Goal: Information Seeking & Learning: Learn about a topic

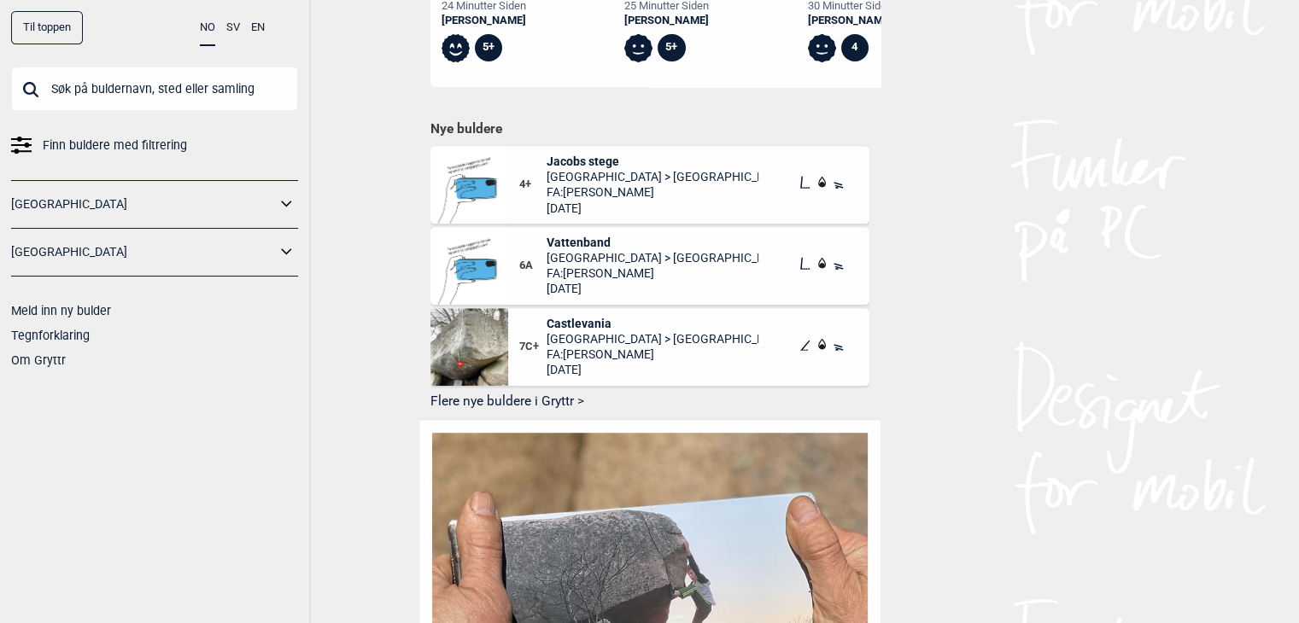
scroll to position [939, 0]
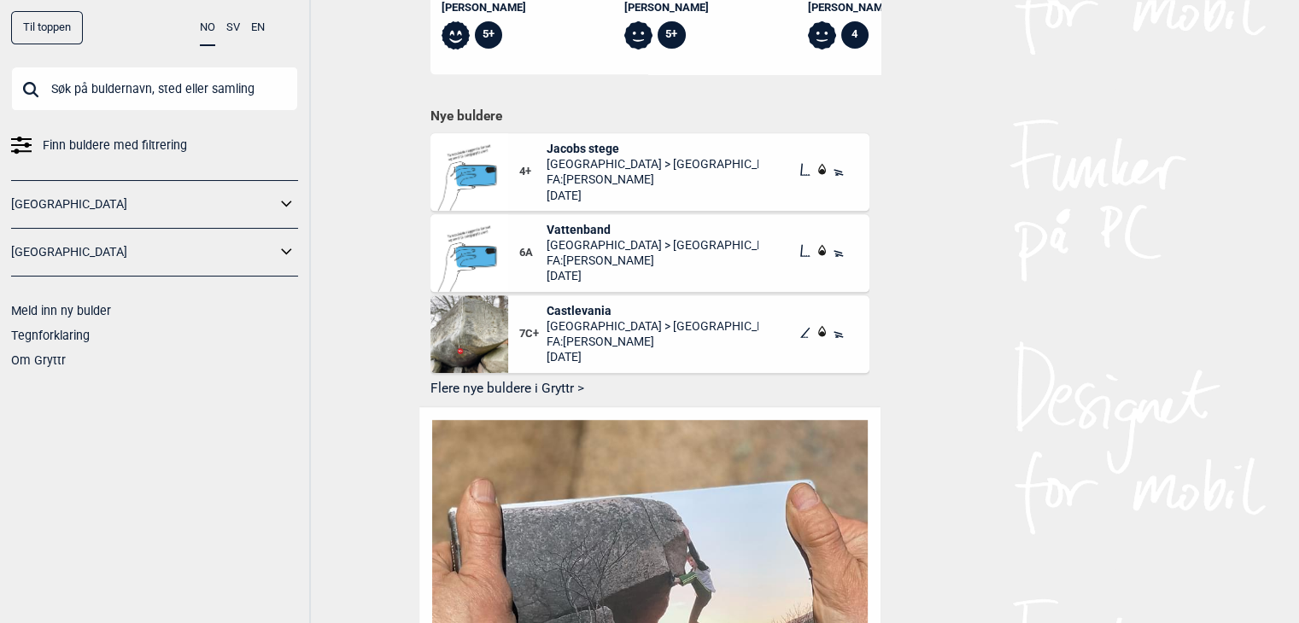
click at [283, 199] on icon at bounding box center [287, 204] width 22 height 25
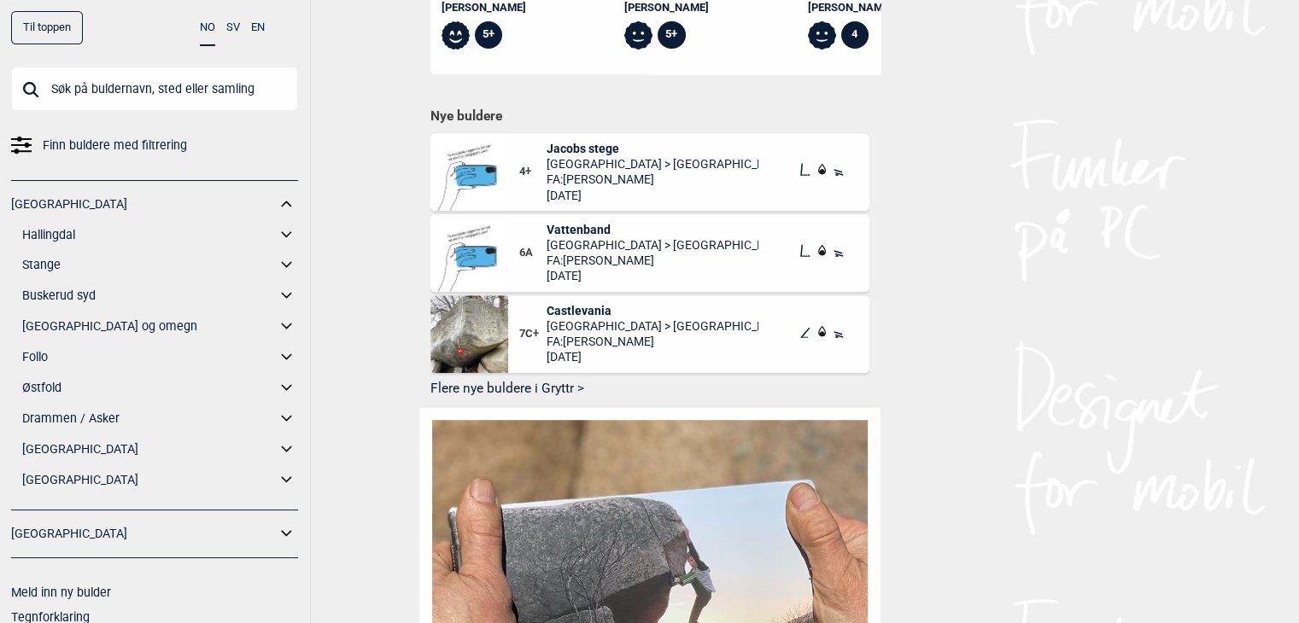
click at [93, 329] on link "[GEOGRAPHIC_DATA] og omegn" at bounding box center [149, 326] width 254 height 25
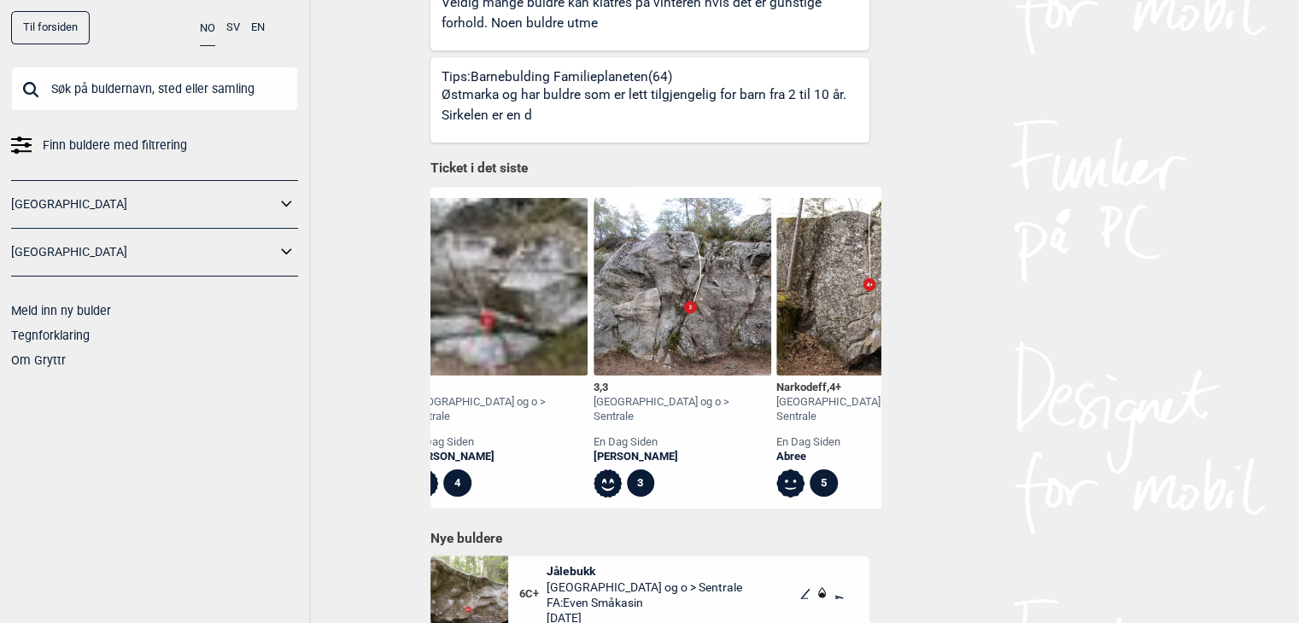
scroll to position [0, 1319]
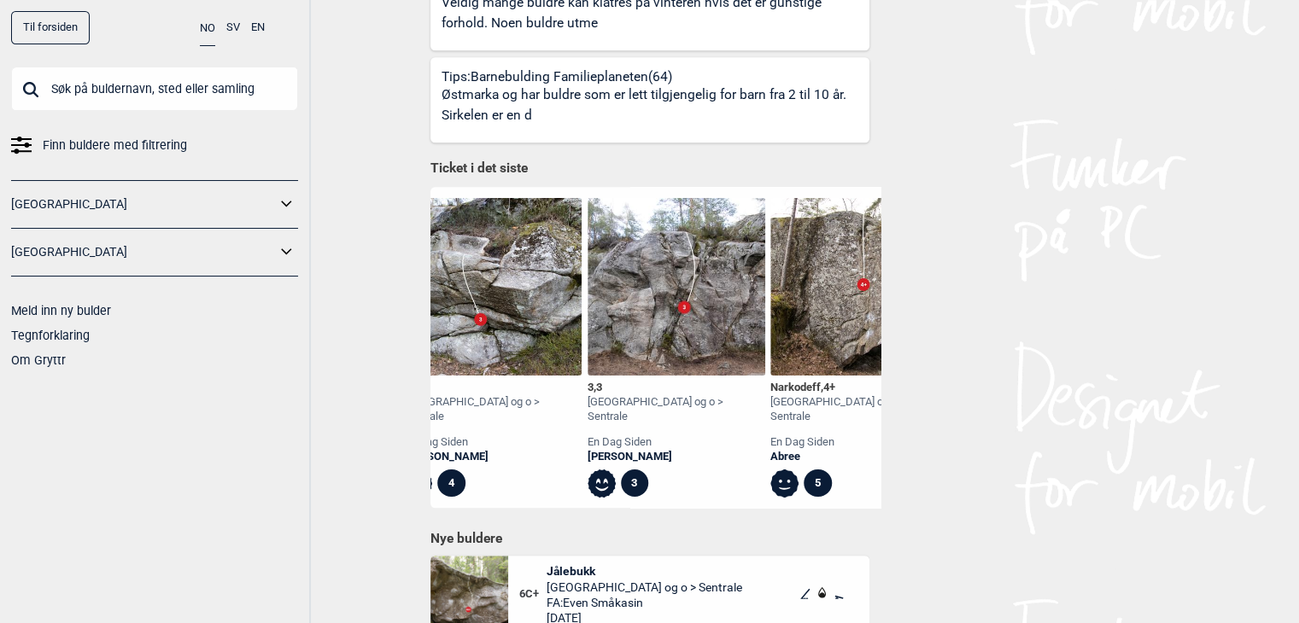
click at [601, 395] on div "[GEOGRAPHIC_DATA] og o > Sentrale" at bounding box center [676, 409] width 178 height 29
click at [608, 355] on div "3 , 3 [GEOGRAPHIC_DATA] og o > Sentrale en [PERSON_NAME] [PERSON_NAME] 3" at bounding box center [676, 348] width 178 height 300
click at [602, 381] on span "3" at bounding box center [599, 387] width 6 height 13
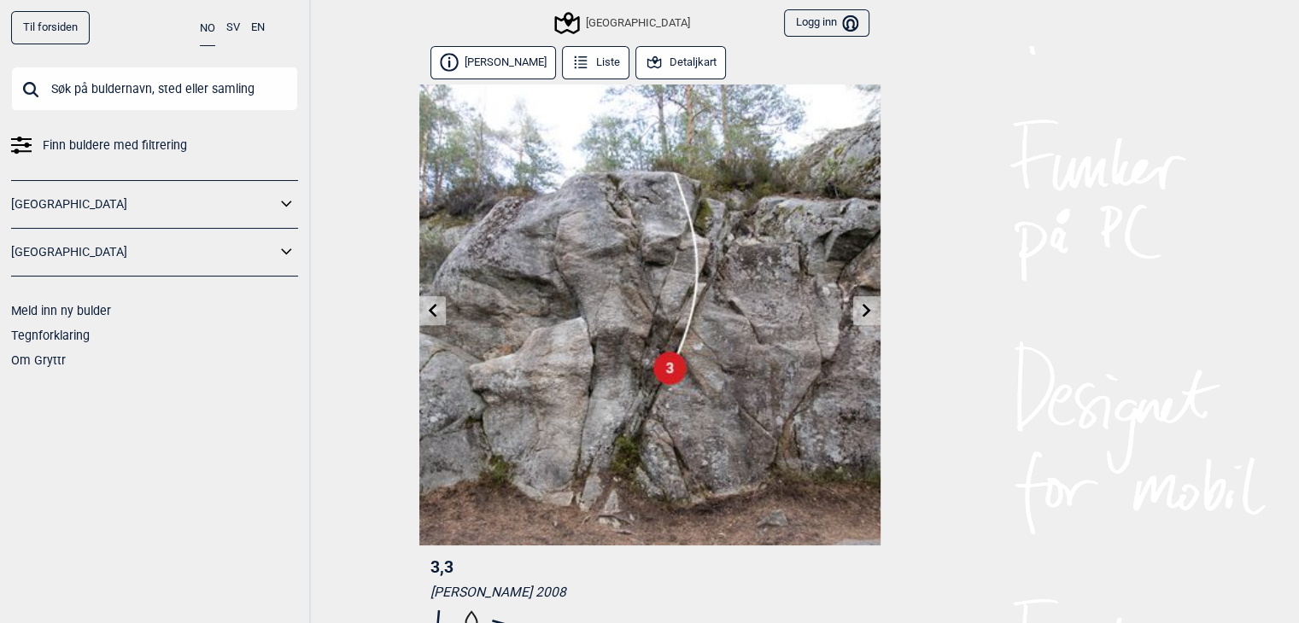
click at [868, 318] on link at bounding box center [866, 311] width 26 height 28
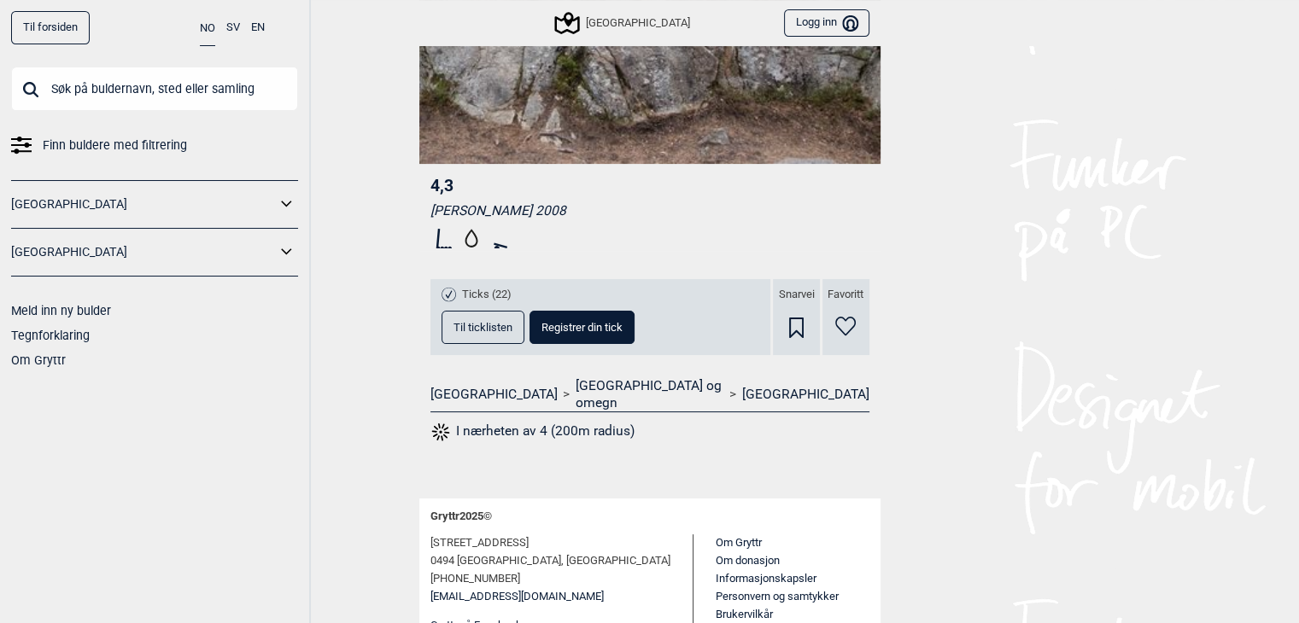
scroll to position [410, 0]
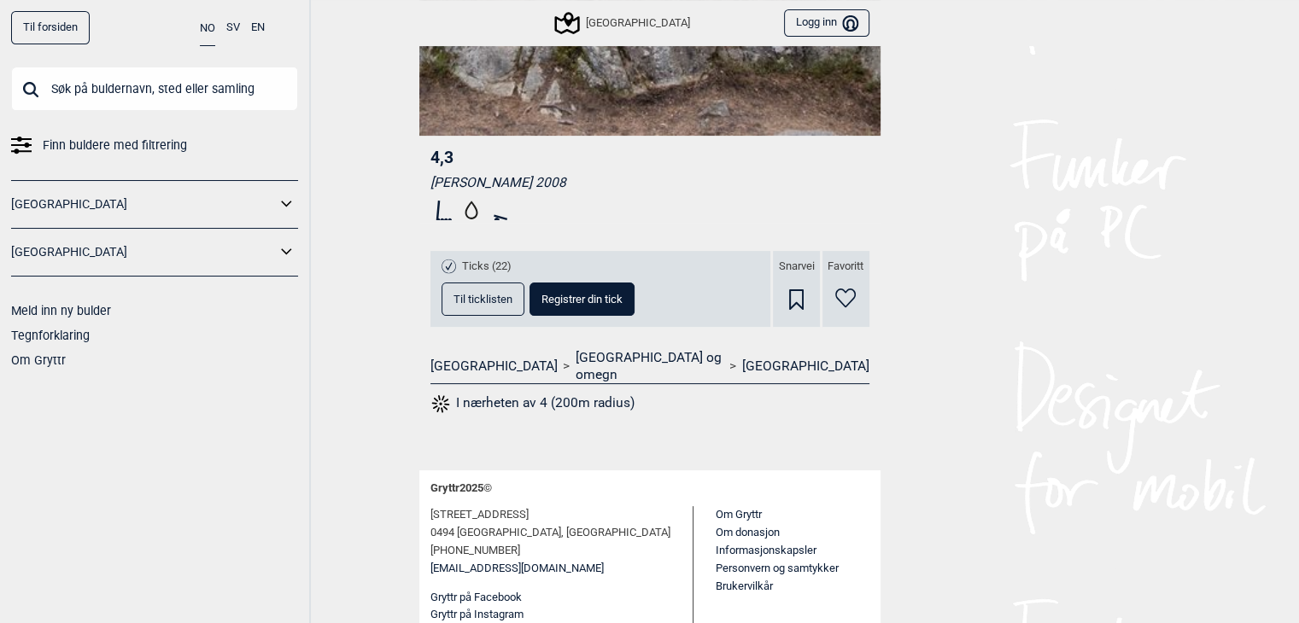
click at [840, 23] on button "Logg inn Bruker" at bounding box center [826, 23] width 85 height 28
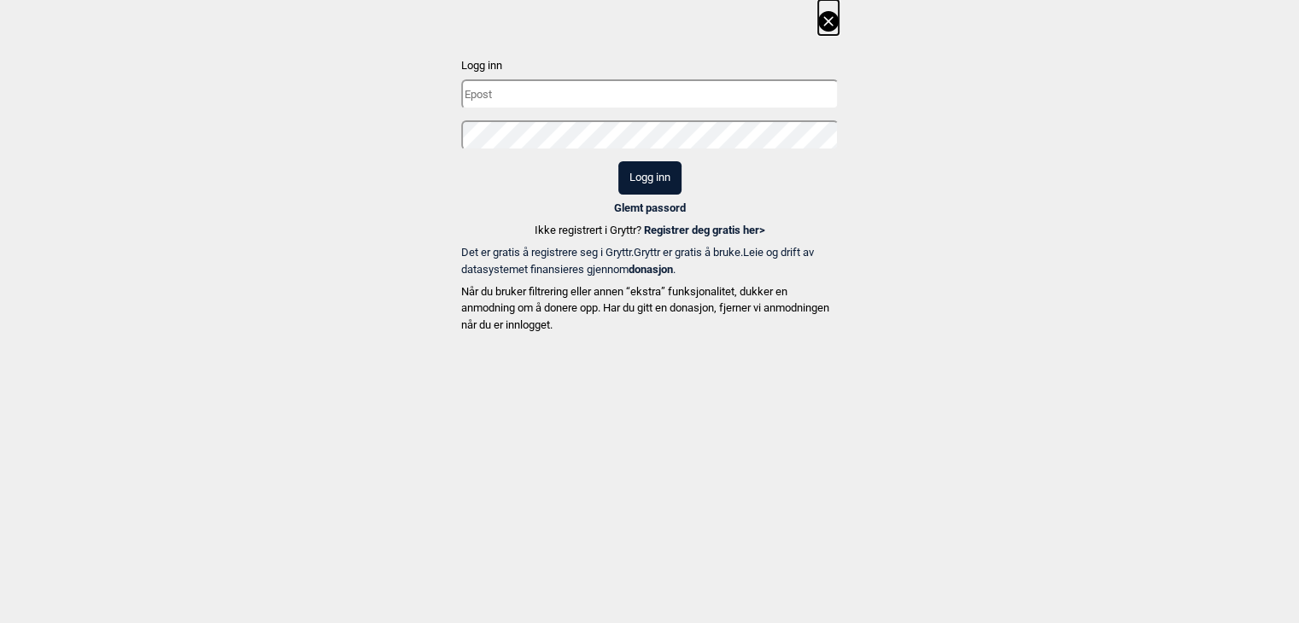
type input "[EMAIL_ADDRESS][DOMAIN_NAME]"
click at [636, 179] on button "Logg inn" at bounding box center [649, 177] width 63 height 33
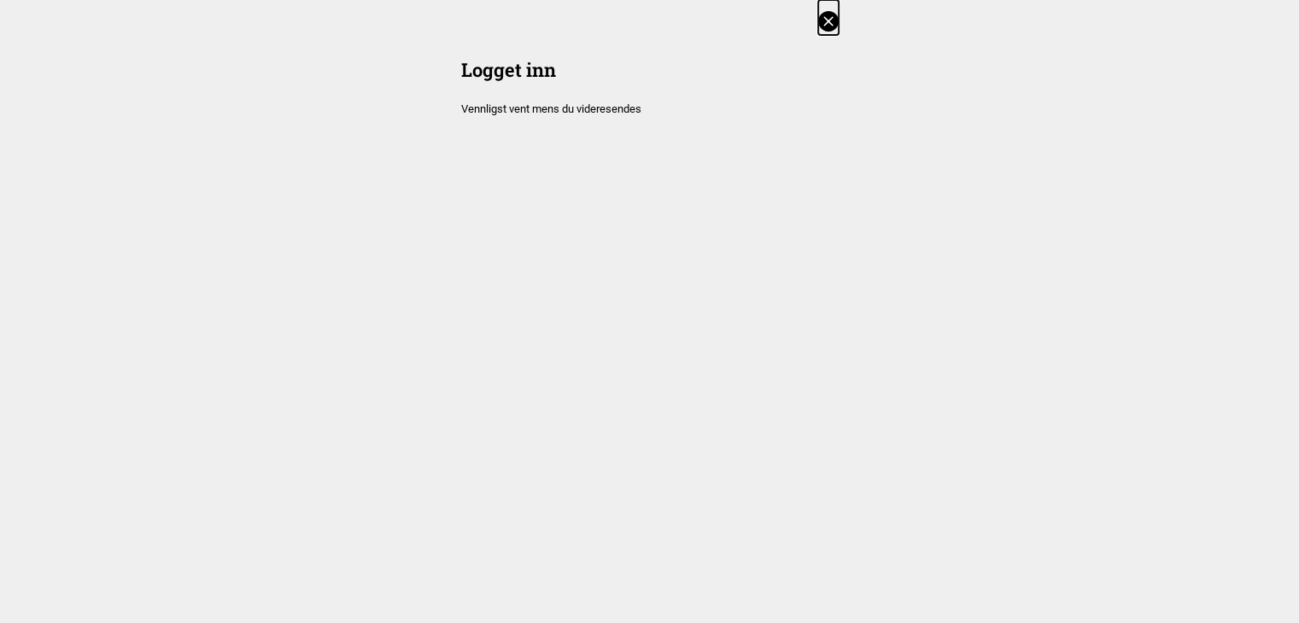
scroll to position [405, 0]
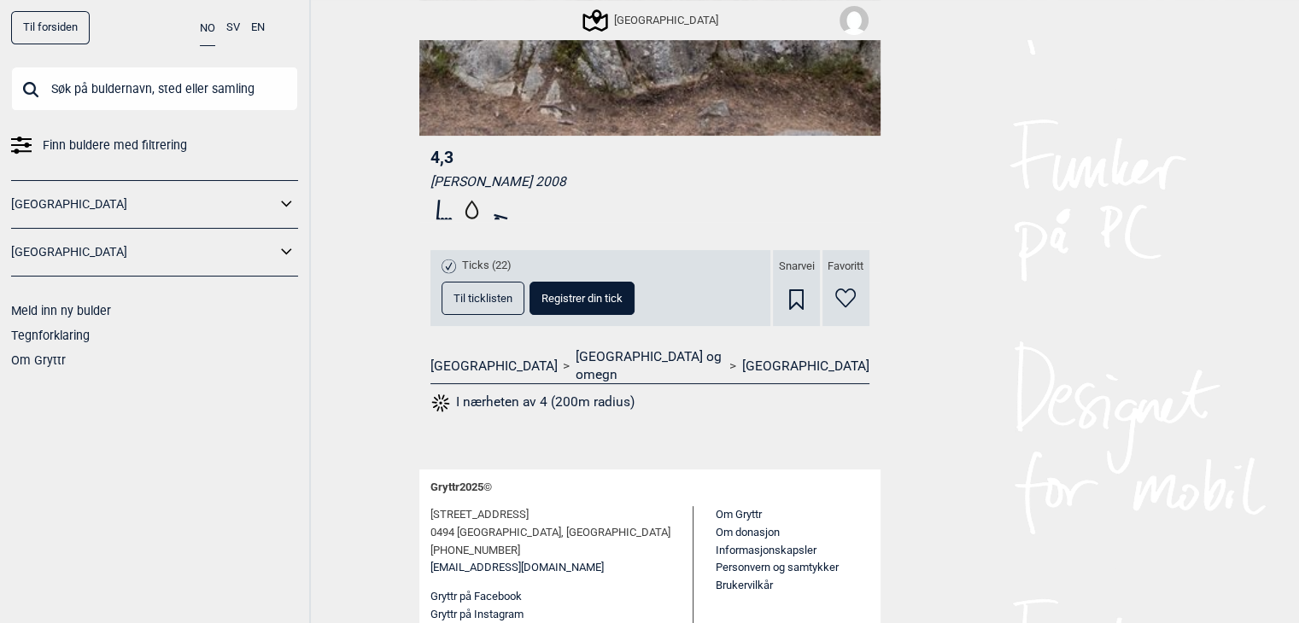
click at [260, 209] on link "[GEOGRAPHIC_DATA]" at bounding box center [143, 204] width 265 height 25
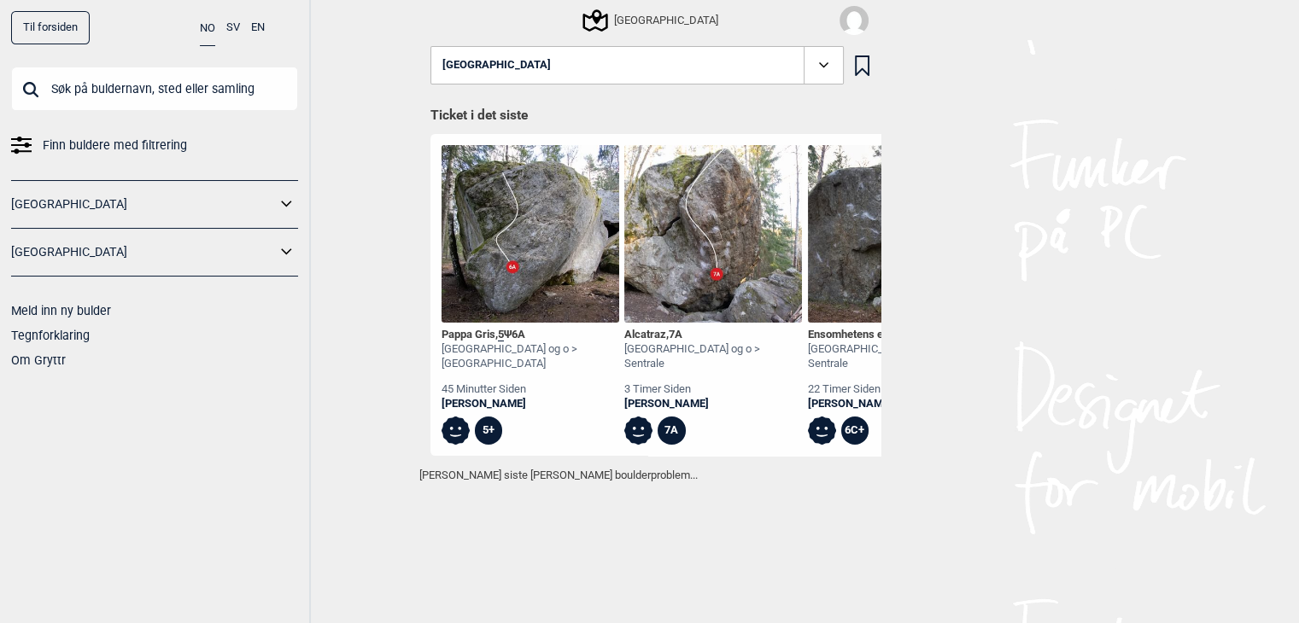
click at [654, 10] on div "[GEOGRAPHIC_DATA]" at bounding box center [651, 20] width 133 height 20
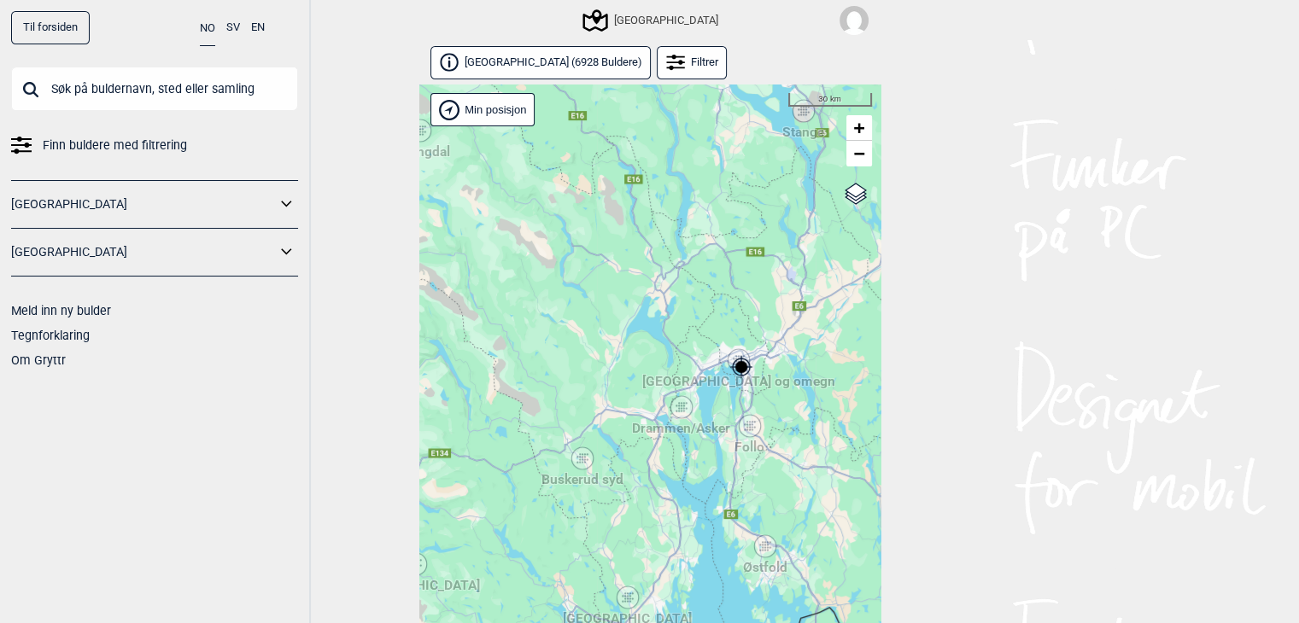
drag, startPoint x: 837, startPoint y: 407, endPoint x: 766, endPoint y: 374, distance: 78.3
click at [779, 377] on div "Hallingdal [PERSON_NAME] [GEOGRAPHIC_DATA] syd [GEOGRAPHIC_DATA] og omegn [GEOG…" at bounding box center [649, 373] width 461 height 577
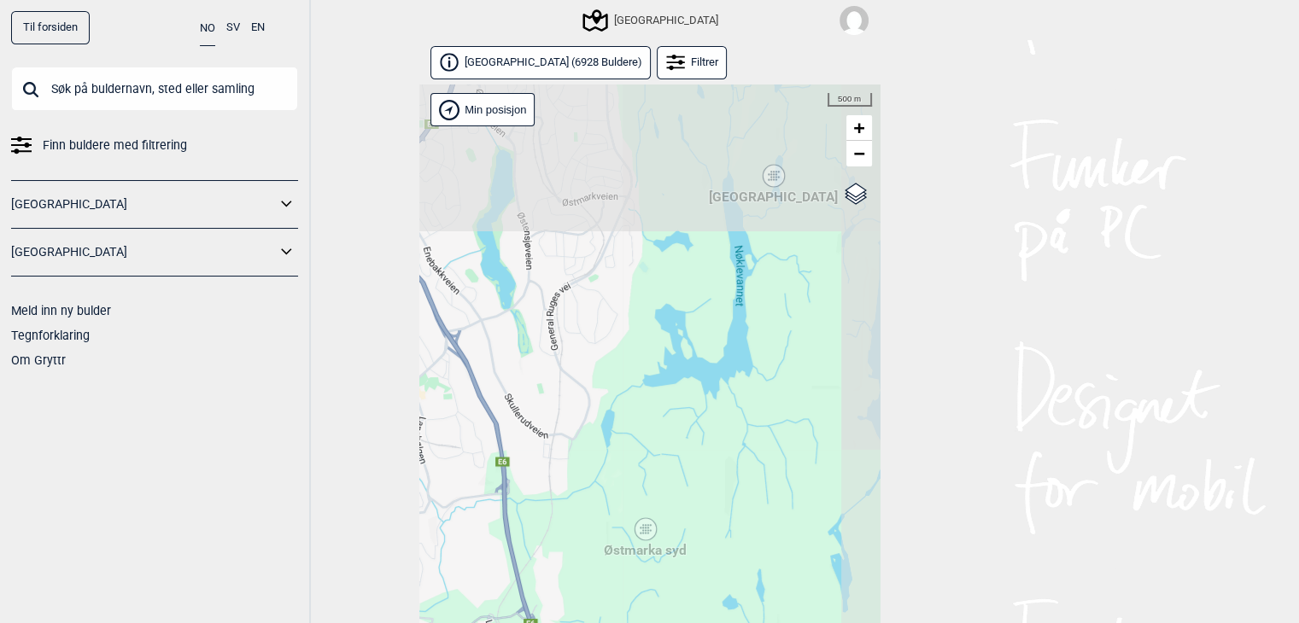
drag, startPoint x: 780, startPoint y: 281, endPoint x: 649, endPoint y: 453, distance: 216.4
click at [649, 453] on div "Hallingdal [PERSON_NAME] [GEOGRAPHIC_DATA] syd [GEOGRAPHIC_DATA] og omegn [GEOG…" at bounding box center [649, 373] width 461 height 577
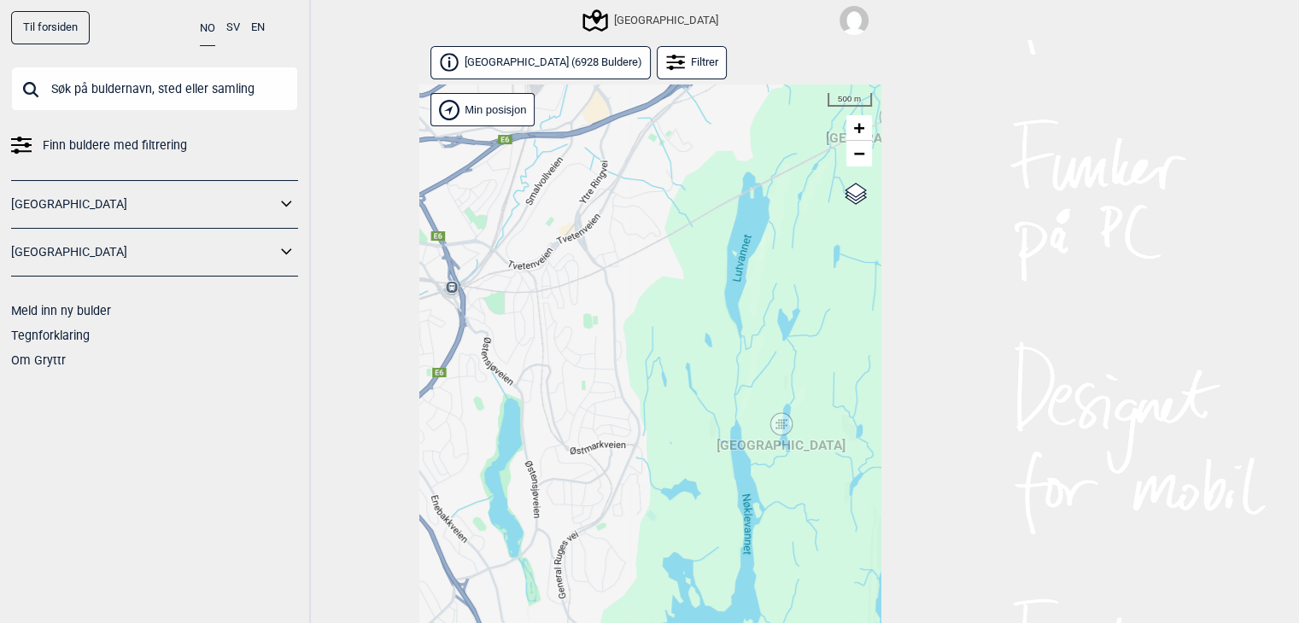
drag, startPoint x: 677, startPoint y: 202, endPoint x: 686, endPoint y: 452, distance: 249.5
click at [686, 452] on div "Hallingdal [PERSON_NAME] [GEOGRAPHIC_DATA] syd [GEOGRAPHIC_DATA] og omegn [GEOG…" at bounding box center [649, 373] width 461 height 577
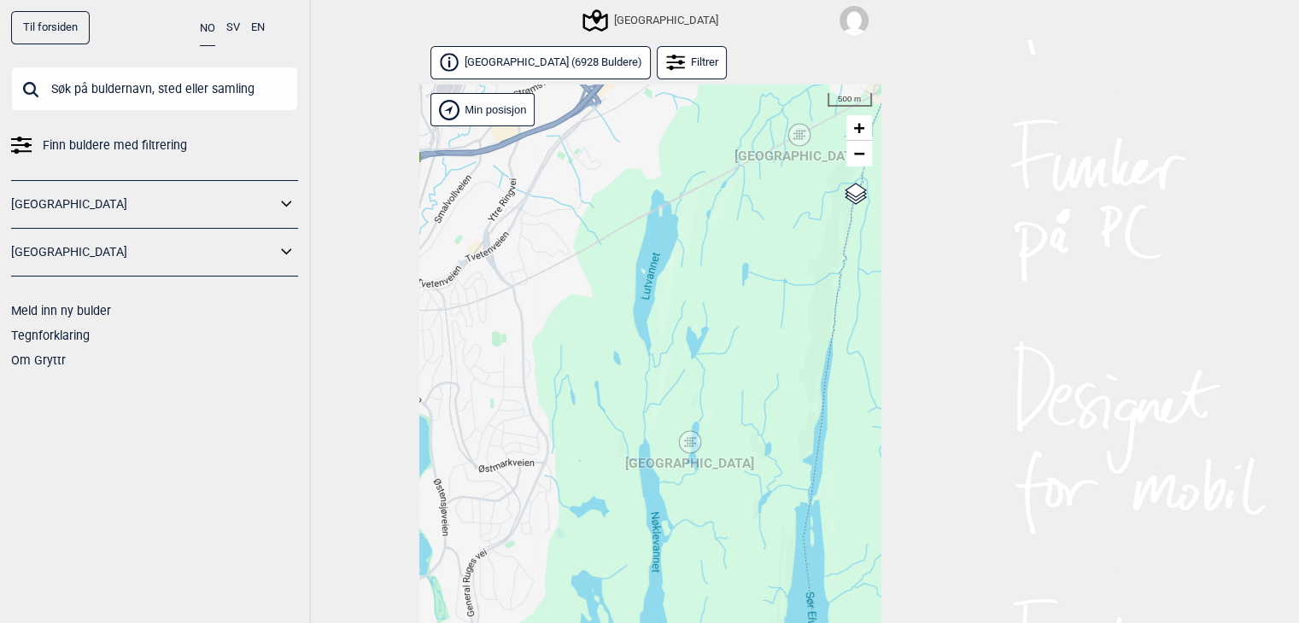
drag, startPoint x: 646, startPoint y: 418, endPoint x: 643, endPoint y: 339, distance: 78.6
click at [643, 339] on div "Hallingdal [PERSON_NAME] [GEOGRAPHIC_DATA] syd [GEOGRAPHIC_DATA] og omegn [GEOG…" at bounding box center [649, 373] width 461 height 577
click at [691, 441] on div "[GEOGRAPHIC_DATA]" at bounding box center [690, 442] width 10 height 10
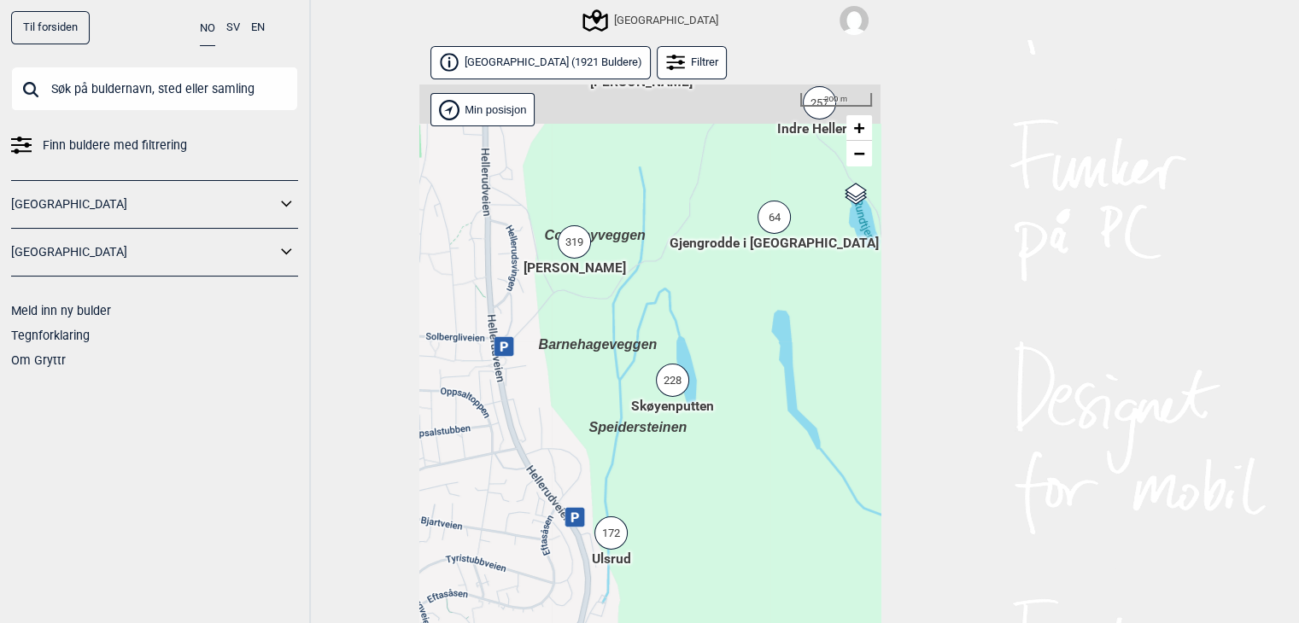
drag, startPoint x: 592, startPoint y: 264, endPoint x: 596, endPoint y: 357, distance: 93.2
click at [596, 352] on span "Barnehageveggen" at bounding box center [598, 344] width 119 height 15
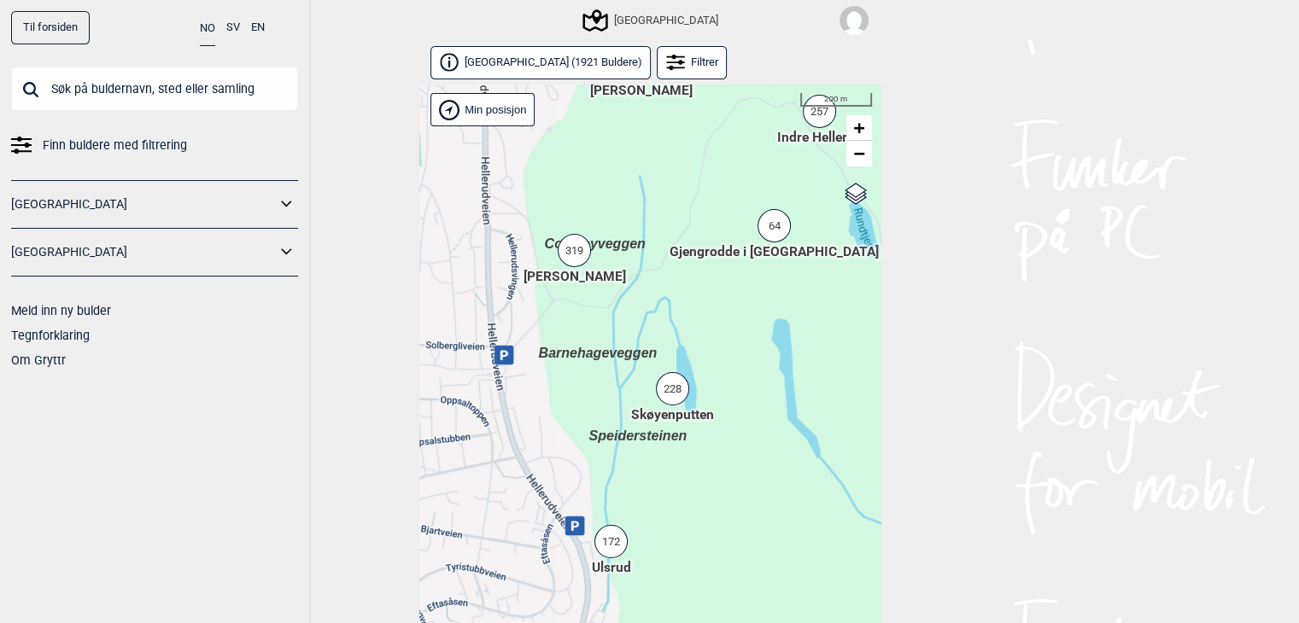
click at [577, 247] on div "319" at bounding box center [574, 250] width 33 height 33
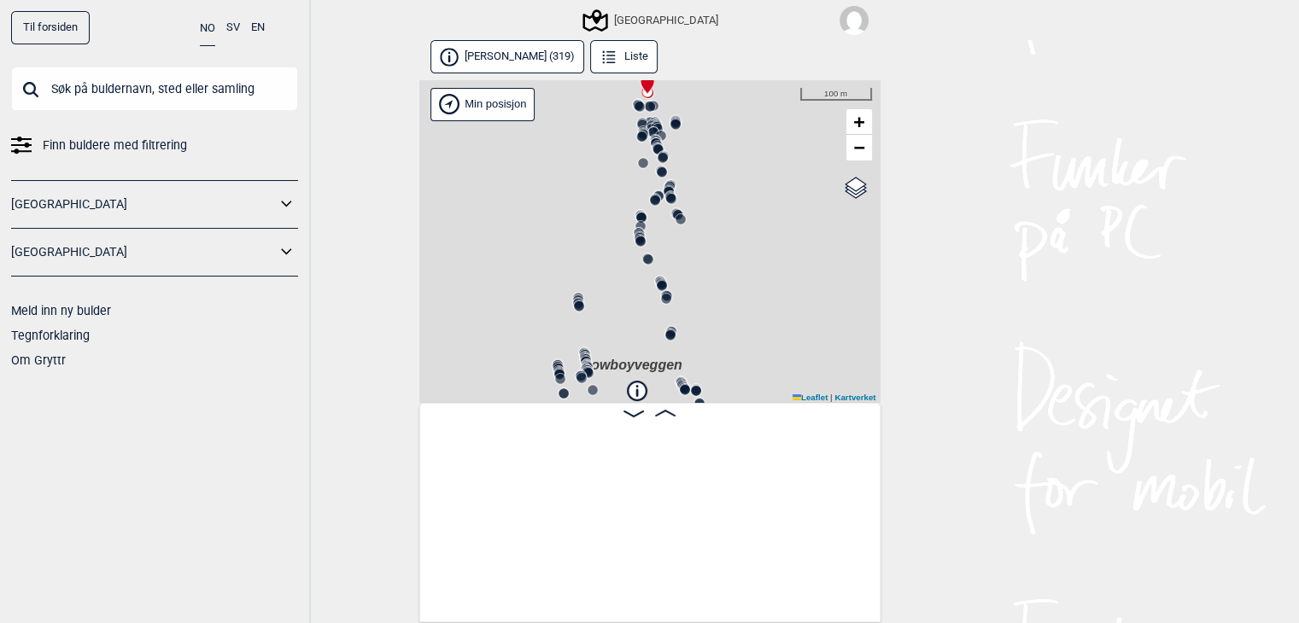
scroll to position [0, 133]
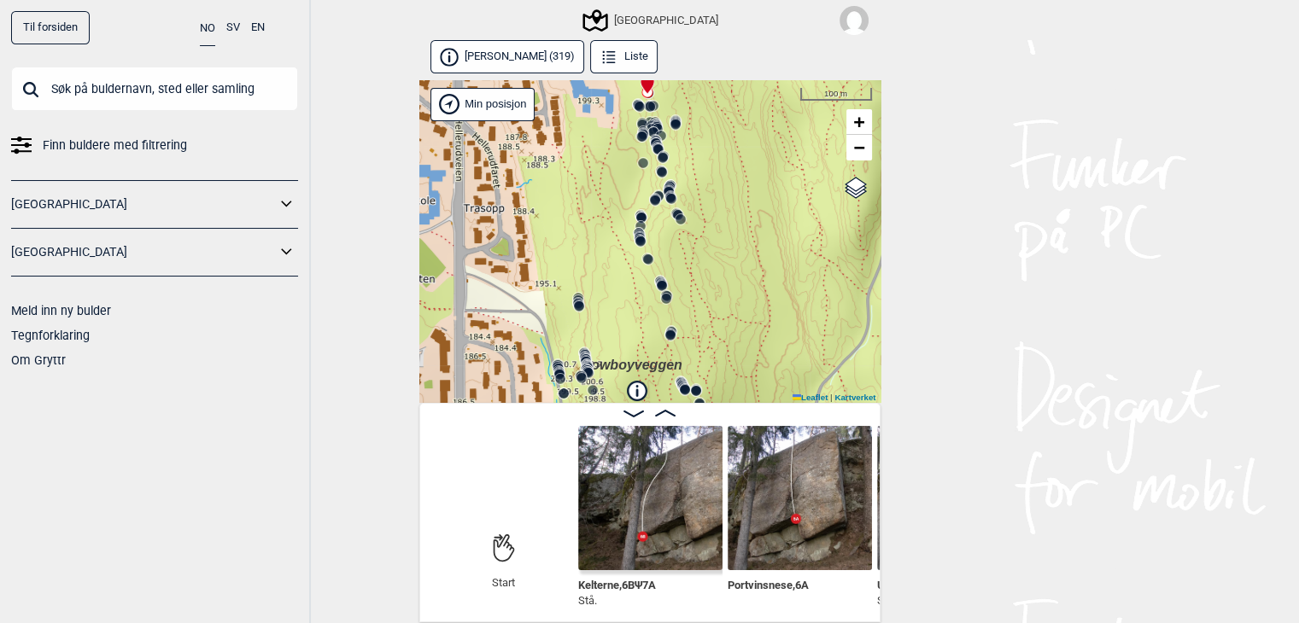
click at [667, 412] on icon at bounding box center [665, 413] width 20 height 7
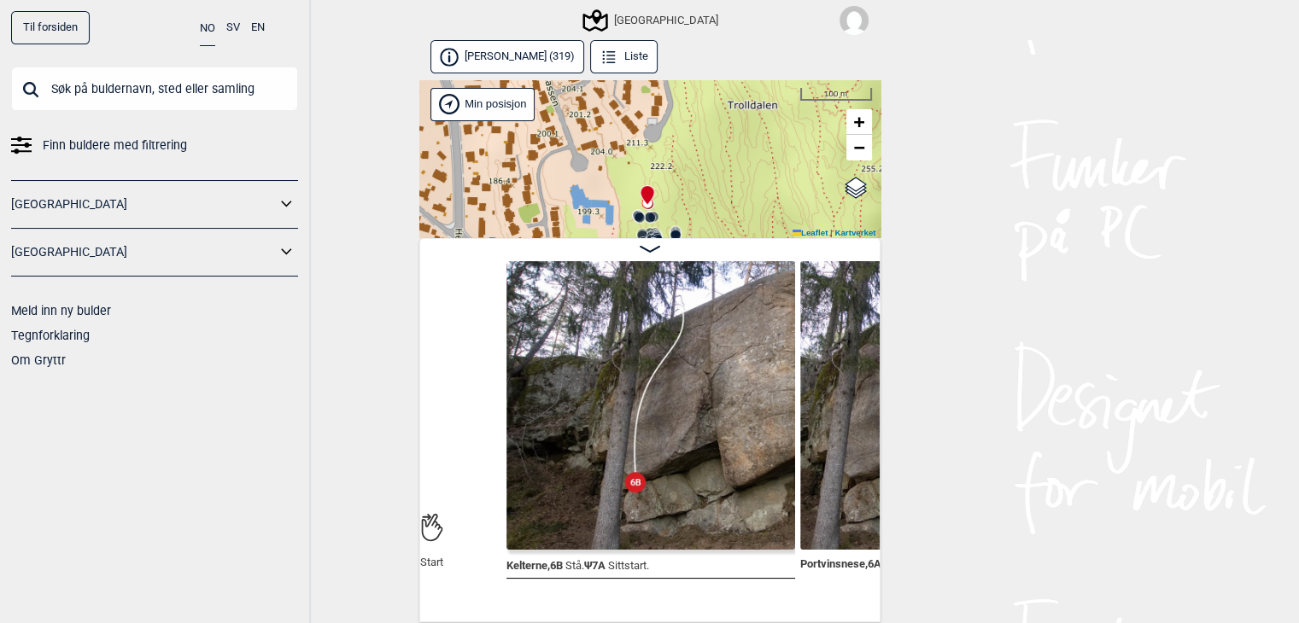
scroll to position [3, 0]
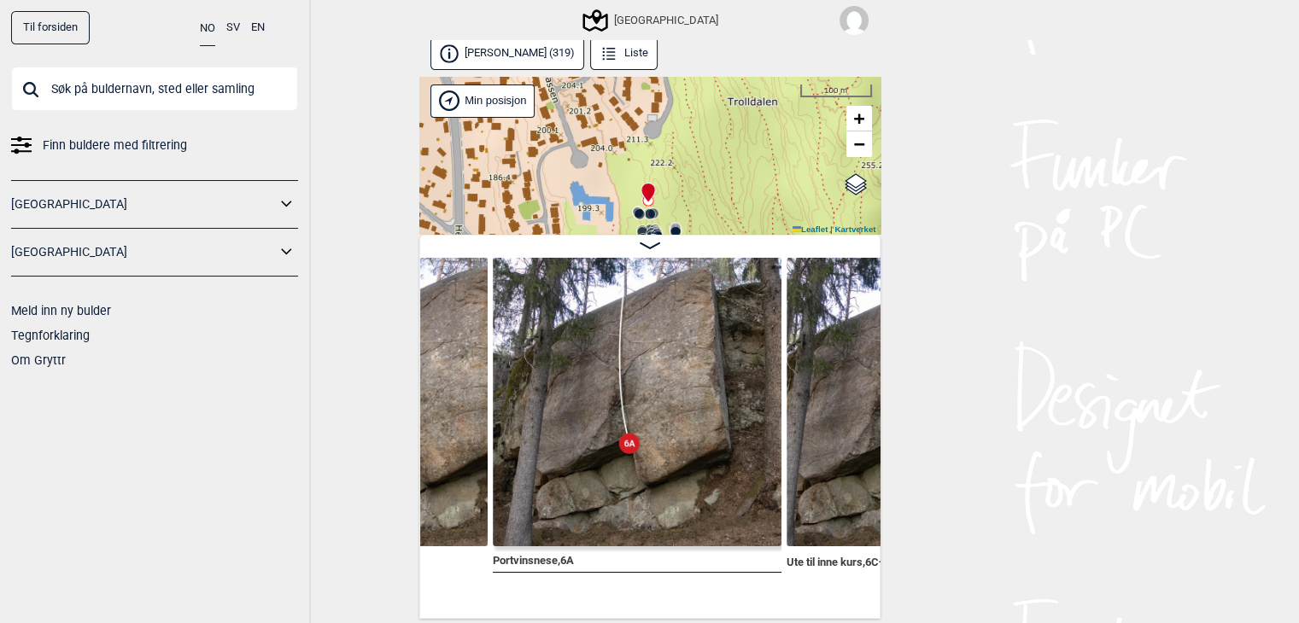
scroll to position [0, 667]
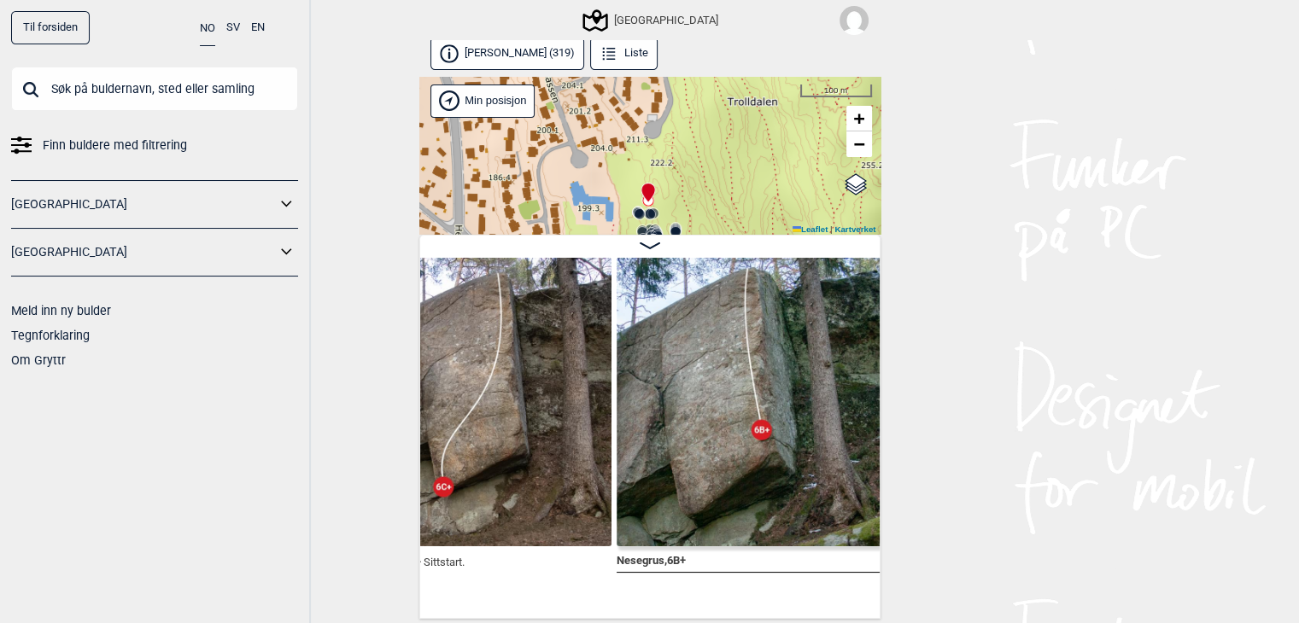
scroll to position [0, 1207]
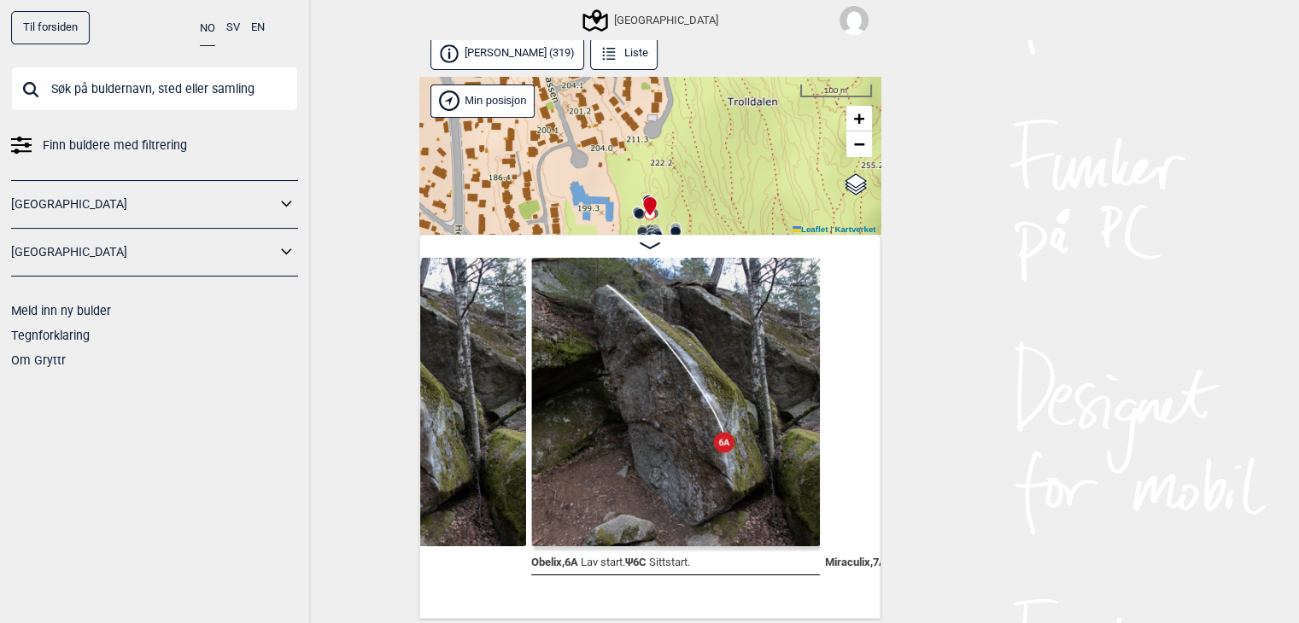
scroll to position [0, 1651]
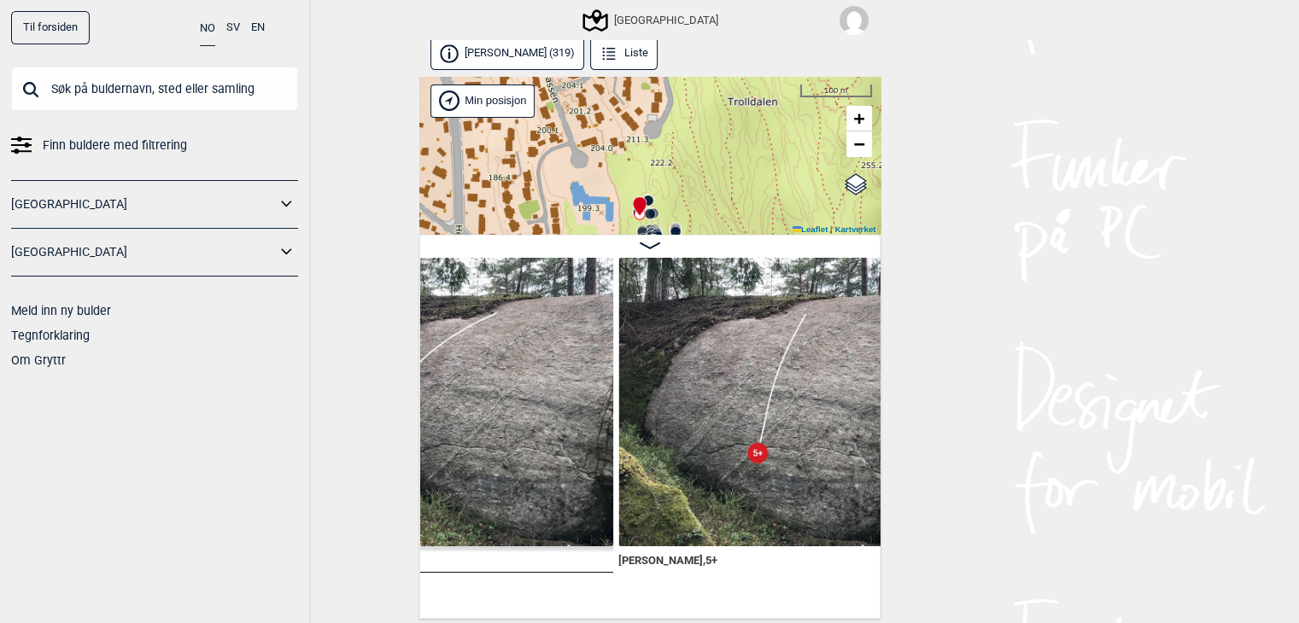
scroll to position [0, 3146]
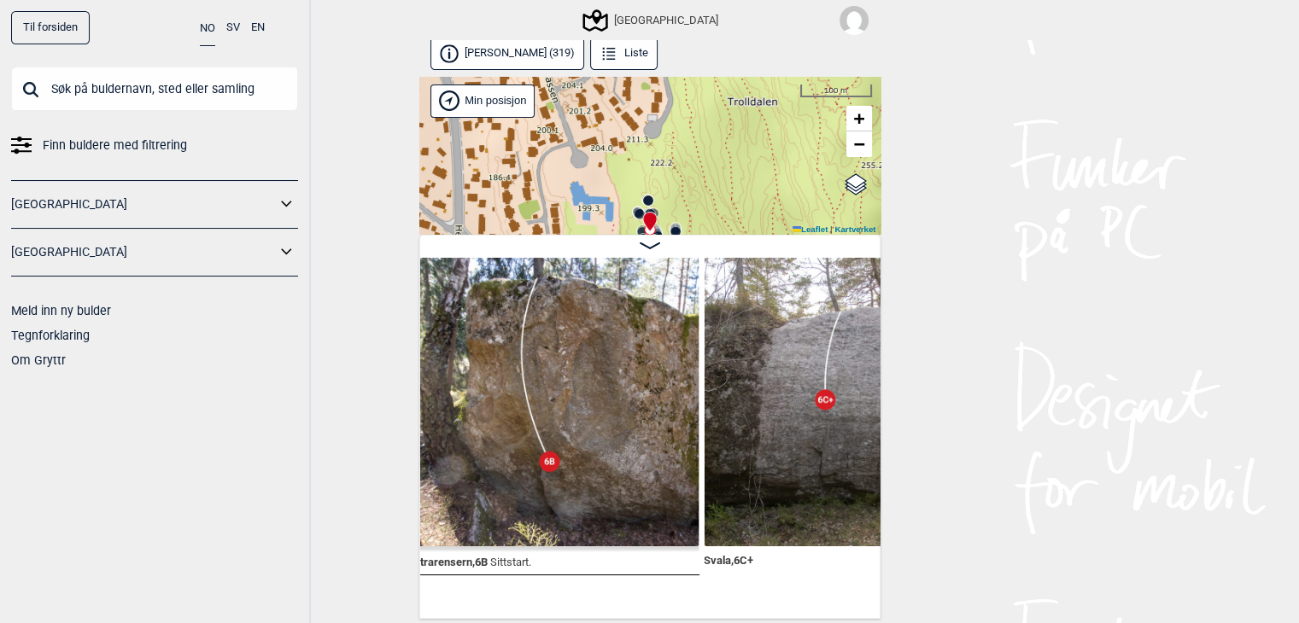
scroll to position [0, 4136]
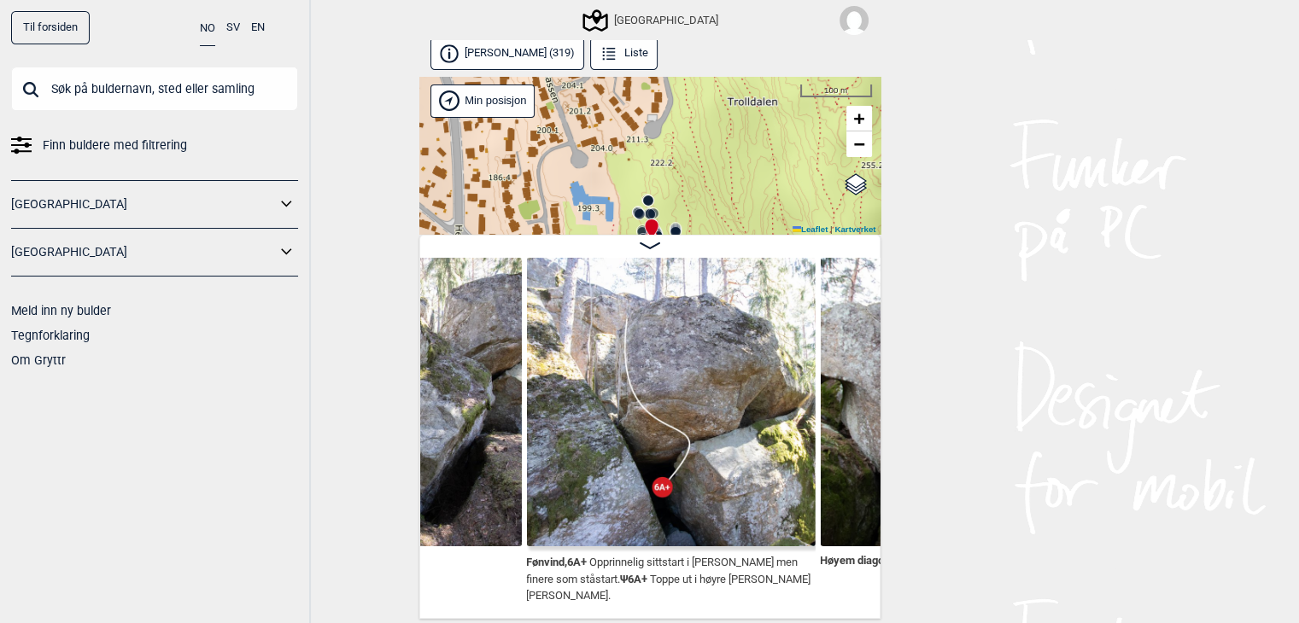
scroll to position [0, 5420]
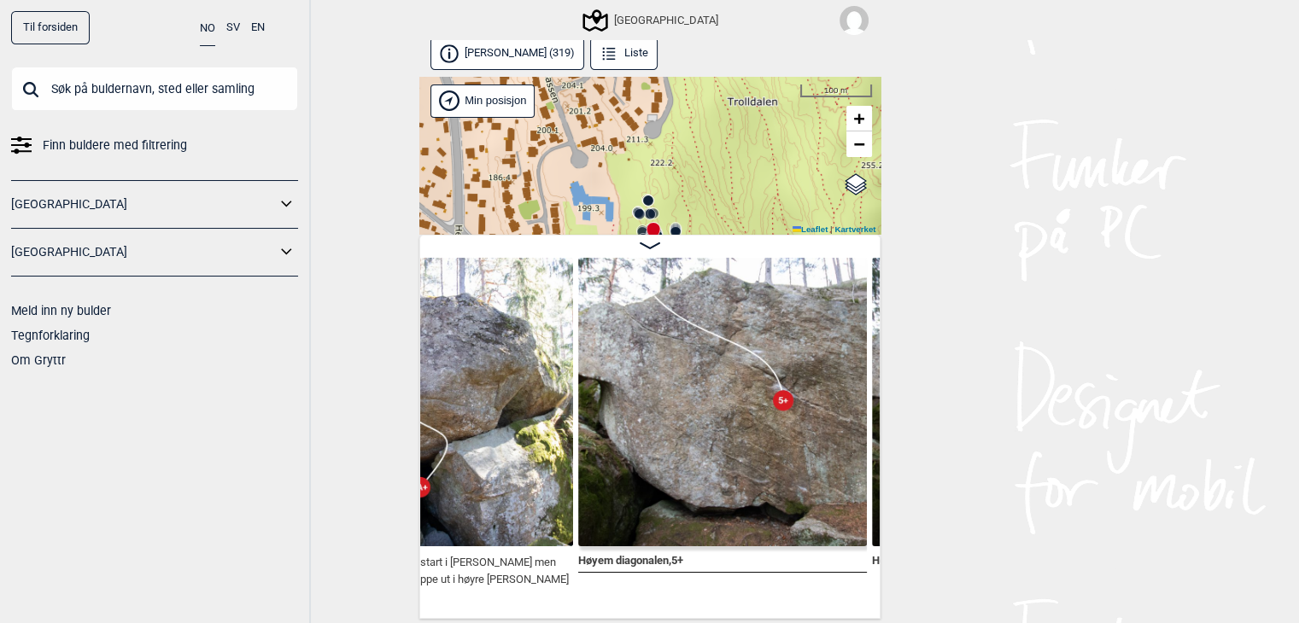
scroll to position [0, 5583]
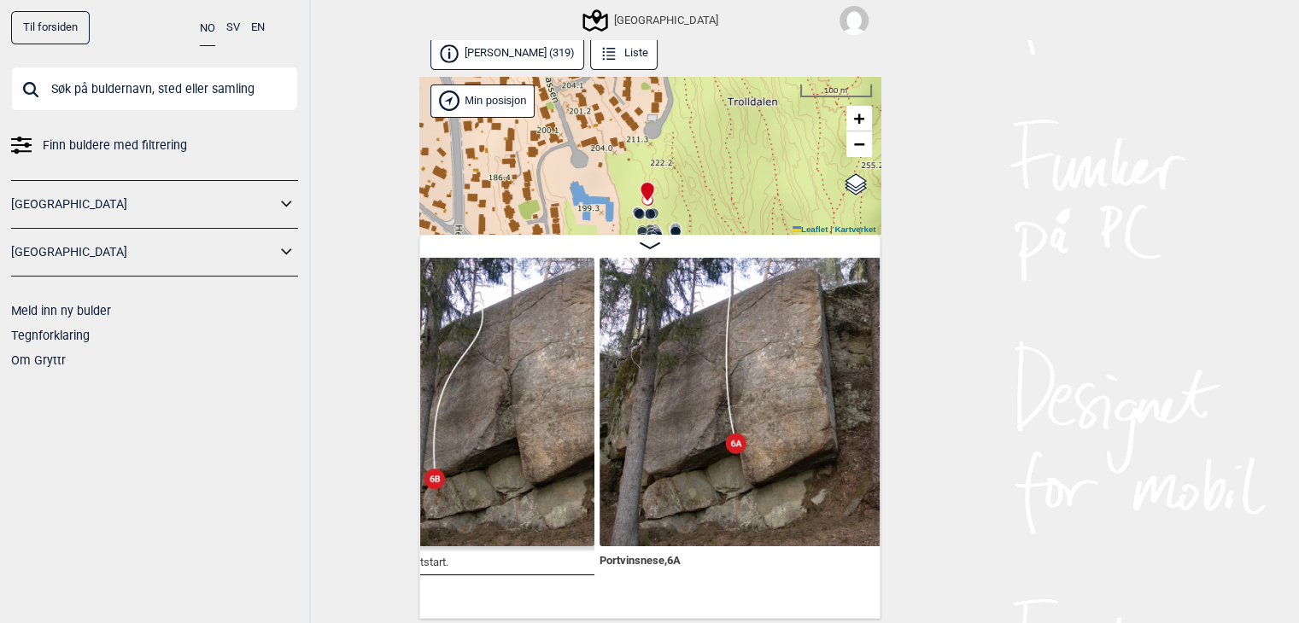
scroll to position [0, 161]
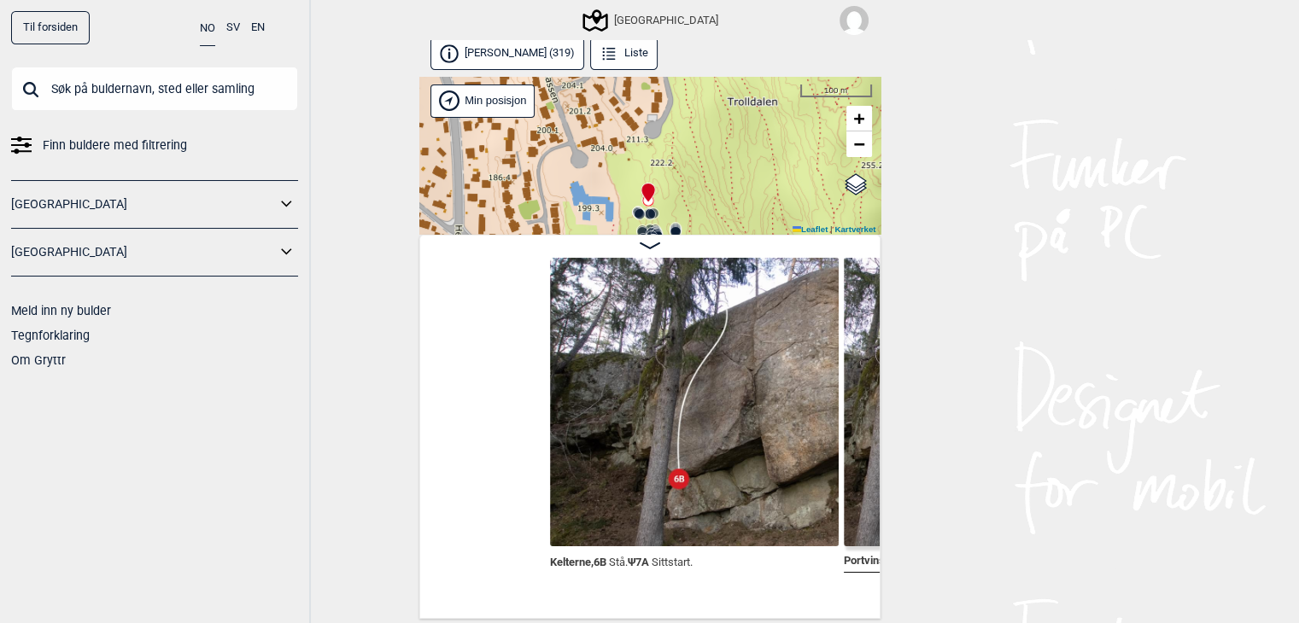
scroll to position [0, 81]
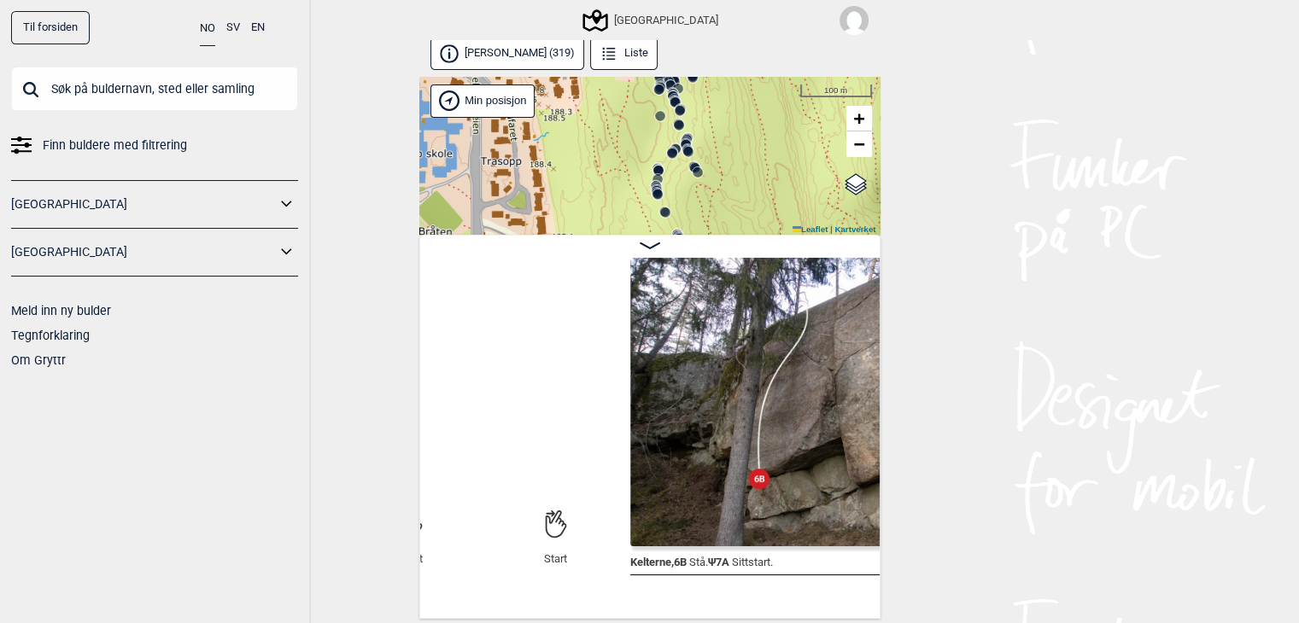
drag, startPoint x: 605, startPoint y: 161, endPoint x: 622, endPoint y: 200, distance: 42.0
click at [622, 200] on div "Speidersteinen Barnehageveggen Cowboyveggen Bølerveggen [GEOGRAPHIC_DATA]" at bounding box center [649, 156] width 461 height 160
